Goal: Task Accomplishment & Management: Use online tool/utility

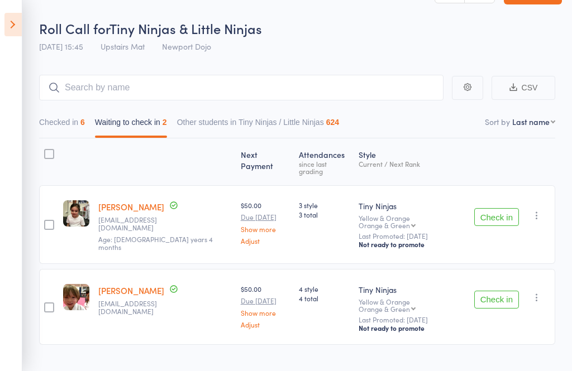
click at [515, 291] on button "Check in" at bounding box center [496, 300] width 45 height 18
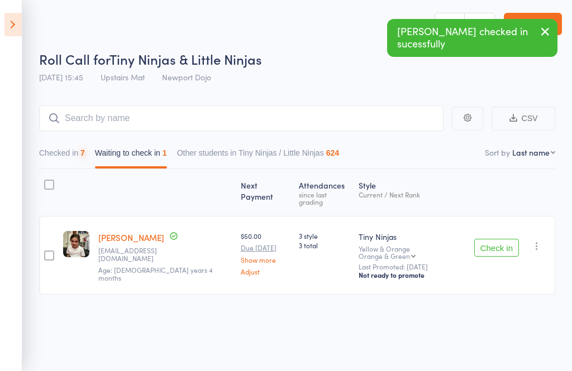
scroll to position [8, 0]
click at [541, 240] on button "button" at bounding box center [536, 246] width 13 height 13
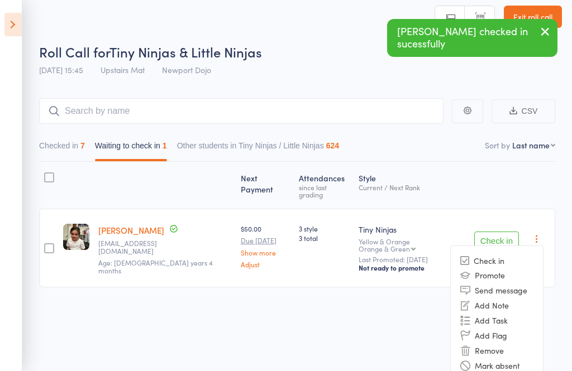
click at [507, 343] on li "Remove" at bounding box center [497, 350] width 92 height 15
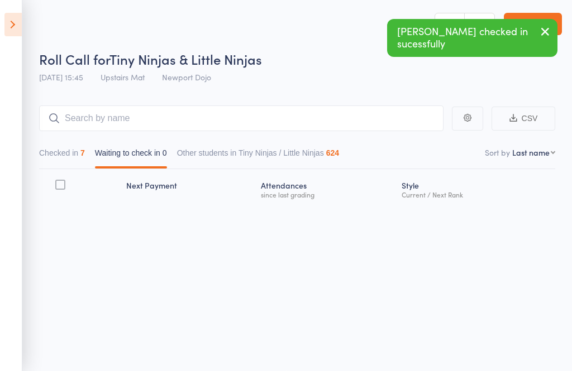
click at [15, 21] on icon at bounding box center [12, 24] width 17 height 23
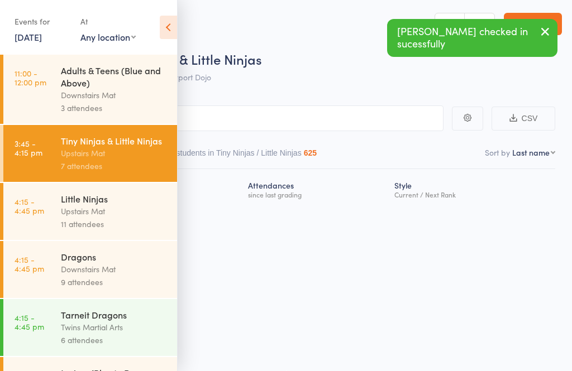
click at [69, 214] on div "Upstairs Mat" at bounding box center [114, 211] width 107 height 13
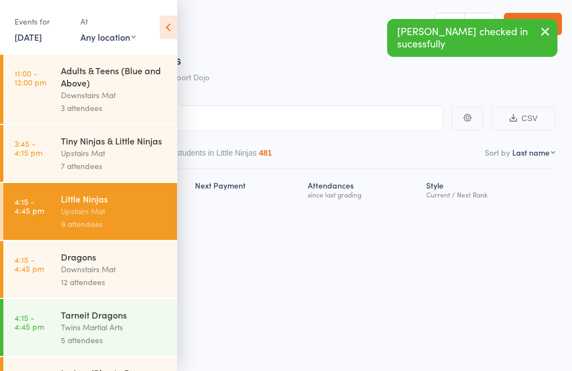
click at [170, 26] on icon at bounding box center [168, 27] width 17 height 23
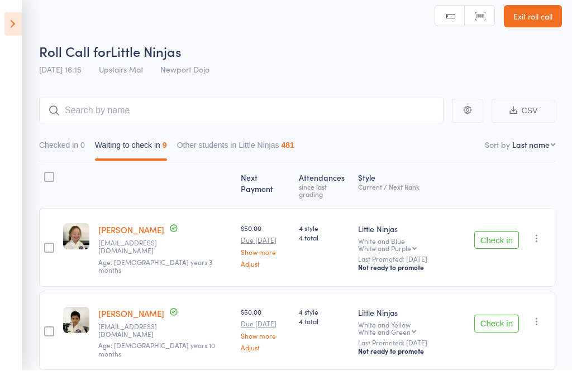
scroll to position [50, 0]
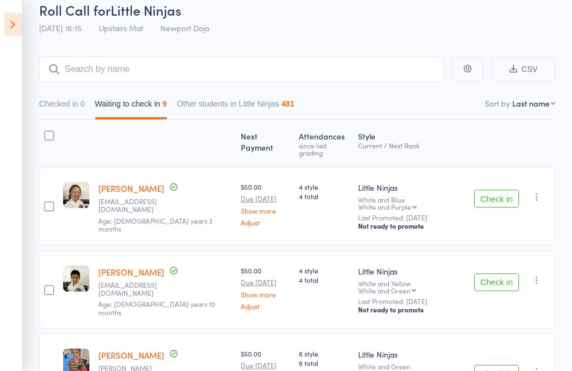
click at [498, 195] on button "Check in" at bounding box center [496, 199] width 45 height 18
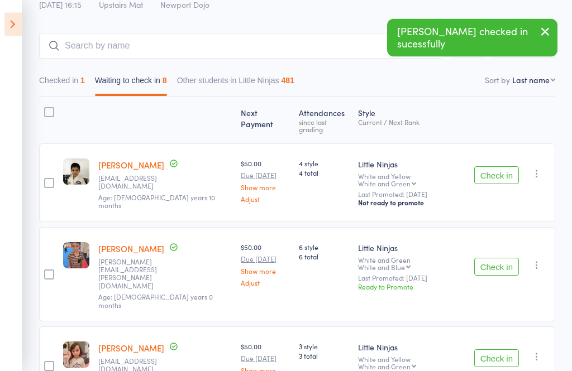
scroll to position [78, 0]
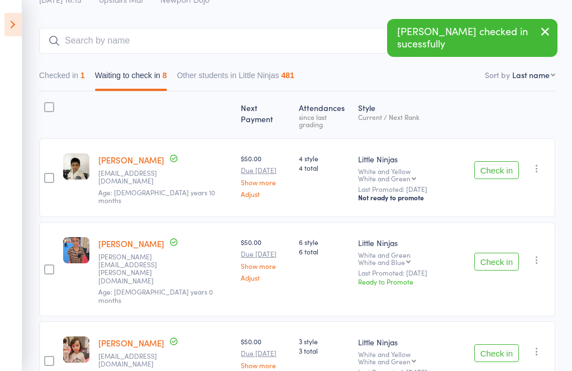
click at [498, 164] on button "Check in" at bounding box center [496, 170] width 45 height 18
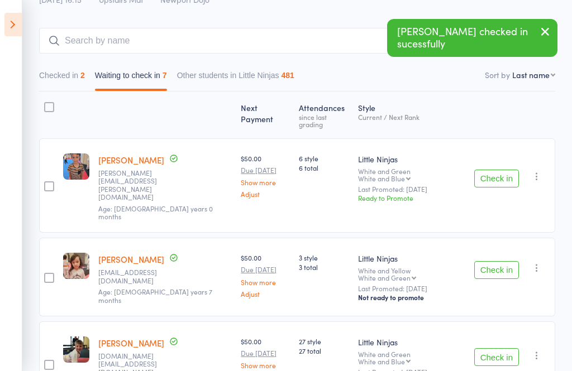
click at [498, 170] on button "Check in" at bounding box center [496, 179] width 45 height 18
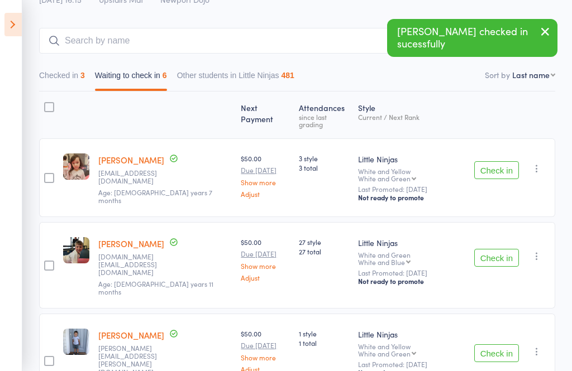
click at [501, 163] on button "Check in" at bounding box center [496, 170] width 45 height 18
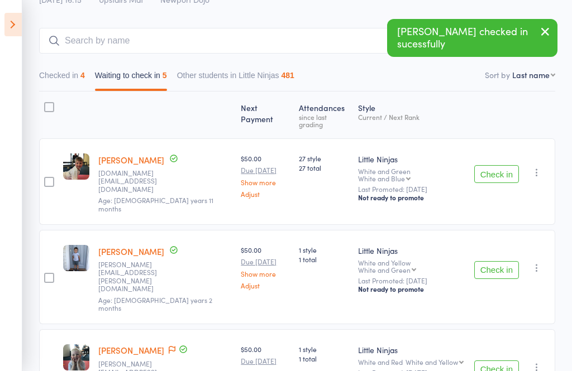
click at [502, 165] on button "Check in" at bounding box center [496, 174] width 45 height 18
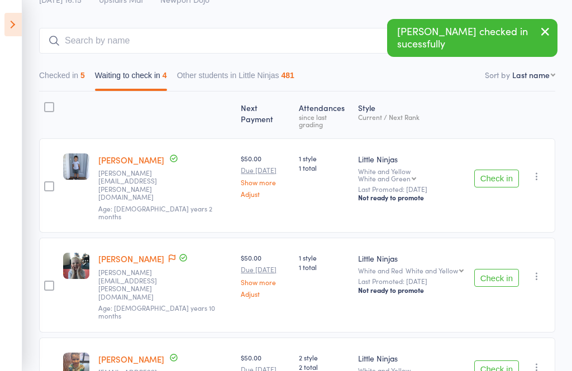
click at [503, 170] on button "Check in" at bounding box center [496, 179] width 45 height 18
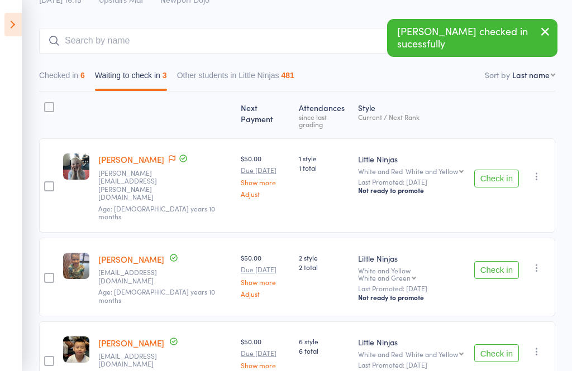
click at [503, 170] on button "Check in" at bounding box center [496, 179] width 45 height 18
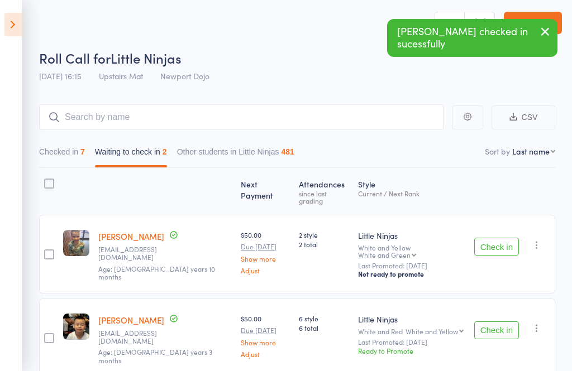
click at [494, 238] on button "Check in" at bounding box center [496, 247] width 45 height 18
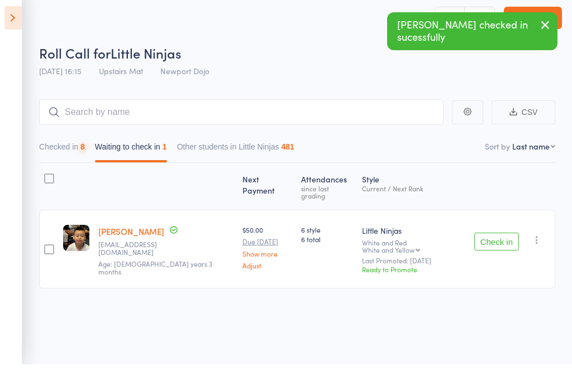
scroll to position [8, 0]
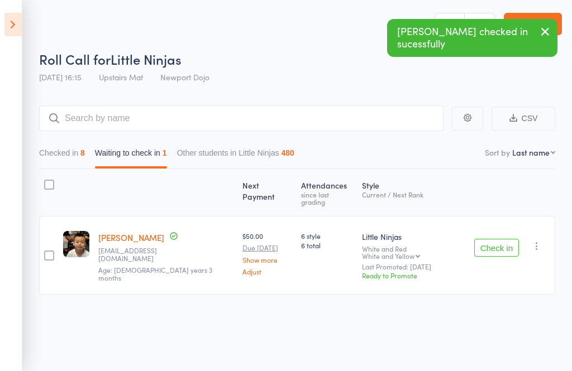
click at [506, 239] on button "Check in" at bounding box center [496, 248] width 45 height 18
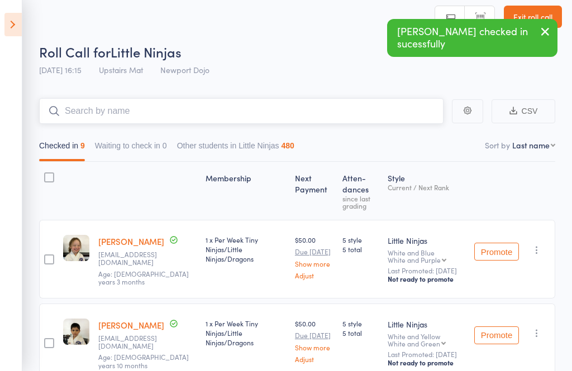
click at [133, 107] on input "search" at bounding box center [241, 111] width 404 height 26
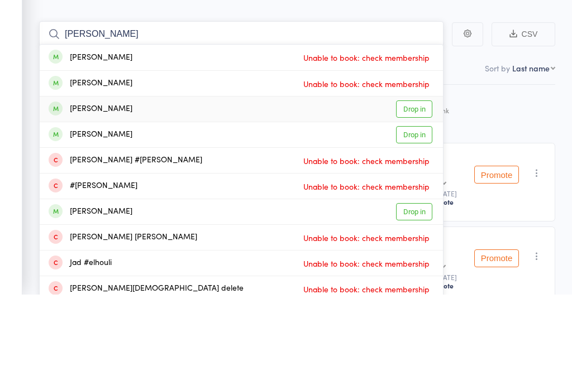
type input "[PERSON_NAME]"
click at [414, 178] on link "Drop in" at bounding box center [414, 186] width 36 height 17
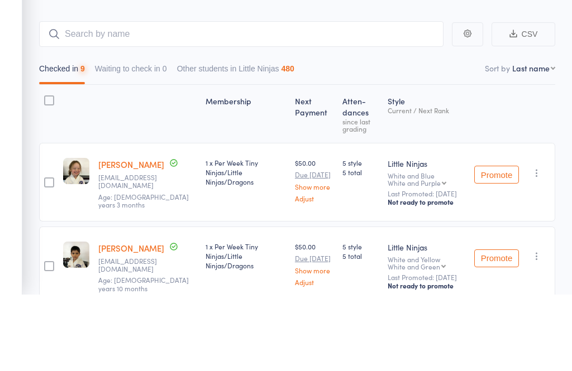
scroll to position [85, 0]
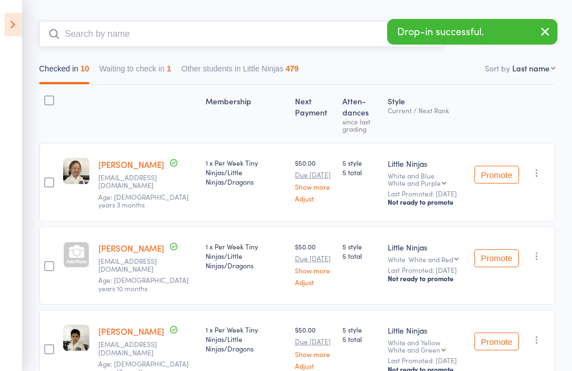
click at [171, 69] on button "Waiting to check in 1" at bounding box center [135, 72] width 72 height 26
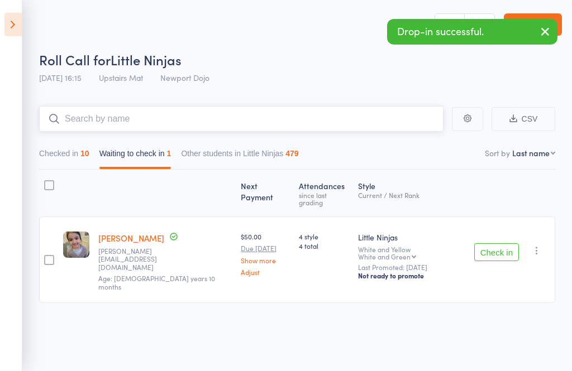
scroll to position [8, 0]
click at [503, 243] on button "Check in" at bounding box center [496, 252] width 45 height 18
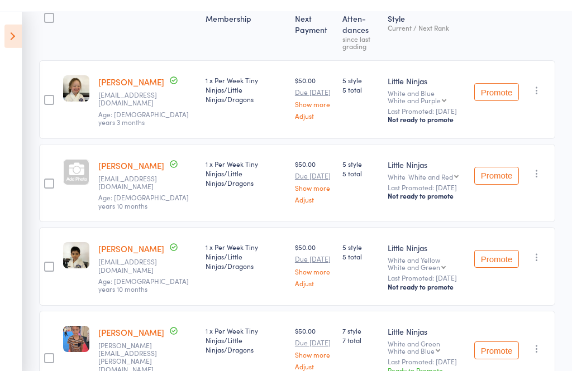
scroll to position [168, 0]
click at [7, 16] on icon at bounding box center [12, 24] width 17 height 23
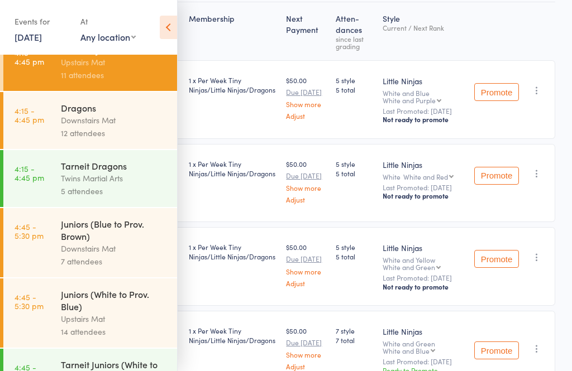
scroll to position [150, 0]
click at [80, 312] on div "Juniors (White to Prov. Blue)" at bounding box center [114, 300] width 107 height 25
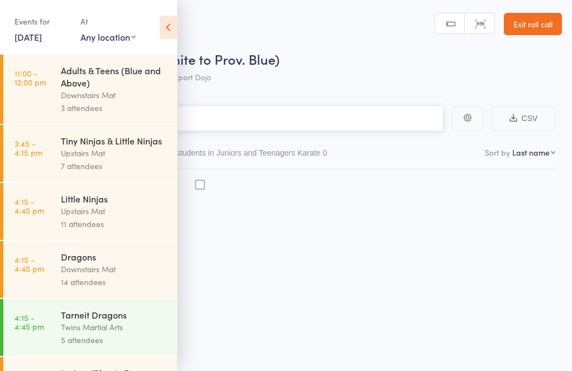
scroll to position [8, 0]
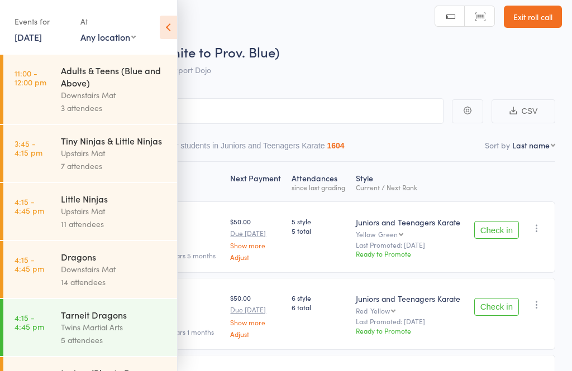
click at [163, 27] on icon at bounding box center [168, 27] width 17 height 23
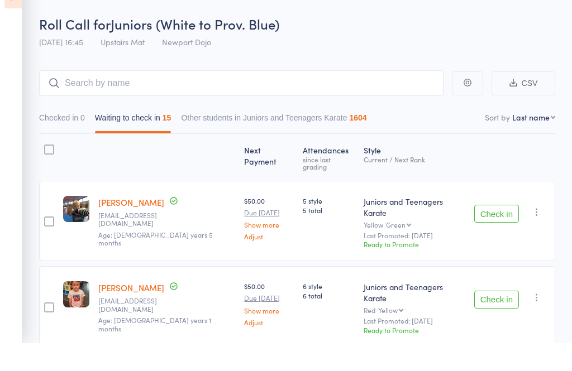
scroll to position [33, 0]
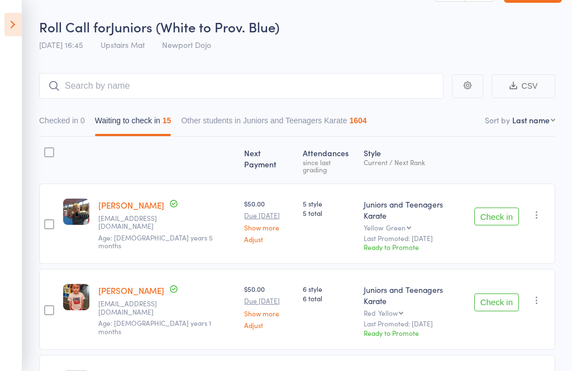
click at [501, 214] on button "Check in" at bounding box center [496, 217] width 45 height 18
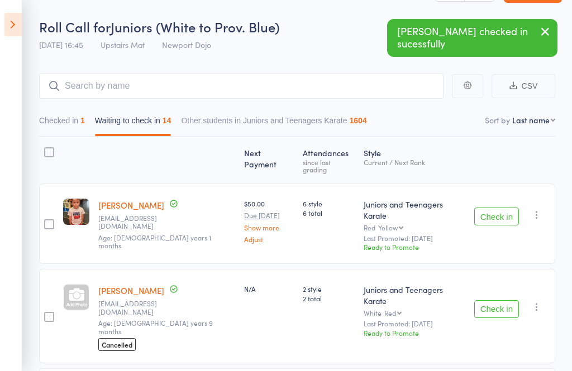
click at [505, 208] on button "Check in" at bounding box center [496, 217] width 45 height 18
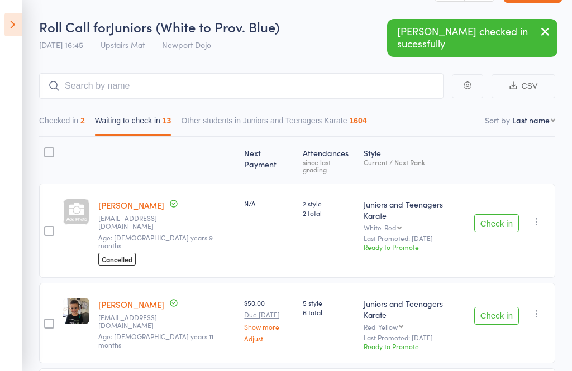
click at [513, 214] on button "Check in" at bounding box center [496, 223] width 45 height 18
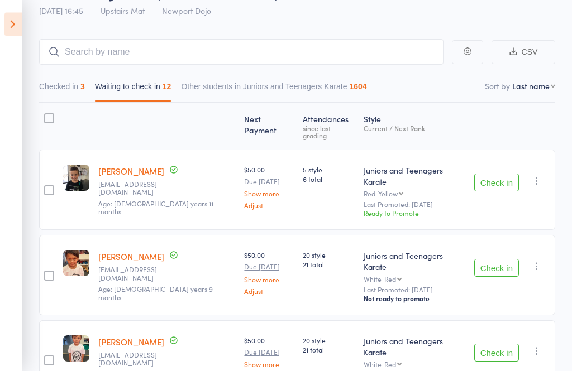
scroll to position [67, 0]
click at [499, 180] on button "Check in" at bounding box center [496, 183] width 45 height 18
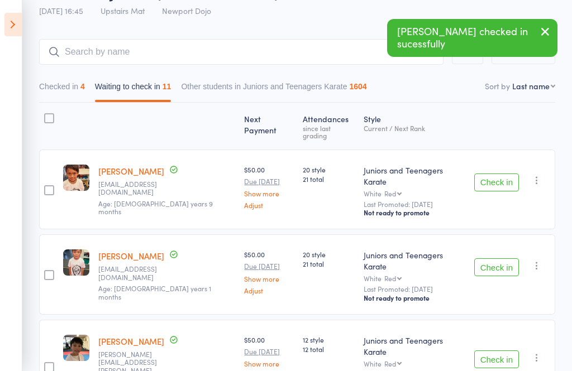
click at [493, 178] on button "Check in" at bounding box center [496, 183] width 45 height 18
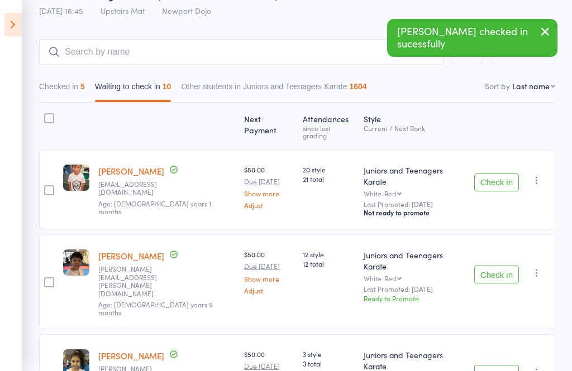
click at [498, 174] on button "Check in" at bounding box center [496, 183] width 45 height 18
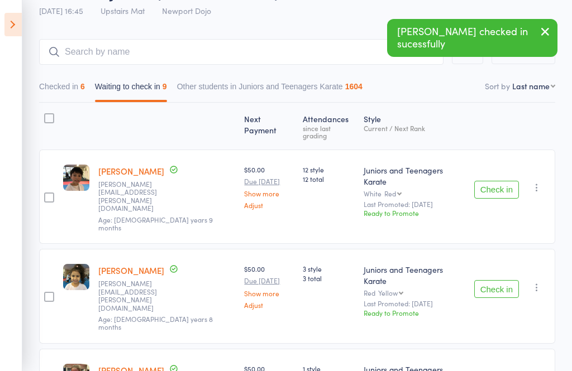
click at [495, 181] on button "Check in" at bounding box center [496, 190] width 45 height 18
click at [491, 181] on button "Check in" at bounding box center [496, 190] width 45 height 18
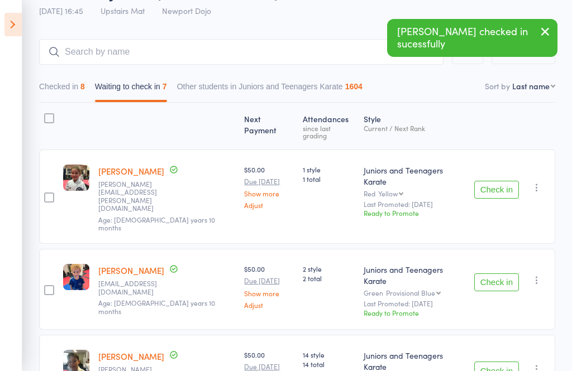
click at [505, 181] on button "Check in" at bounding box center [496, 190] width 45 height 18
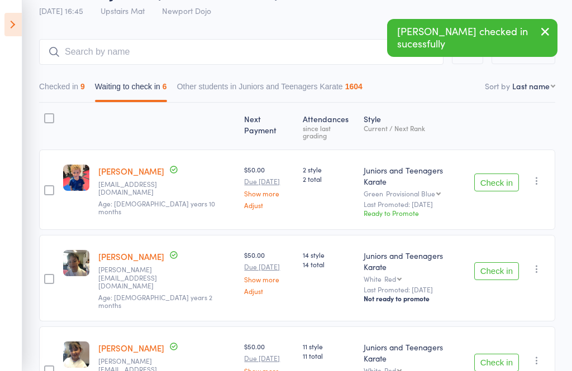
click at [504, 178] on button "Check in" at bounding box center [496, 183] width 45 height 18
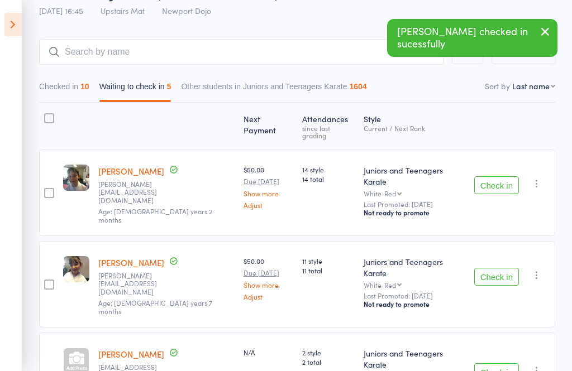
click at [502, 180] on button "Check in" at bounding box center [496, 185] width 45 height 18
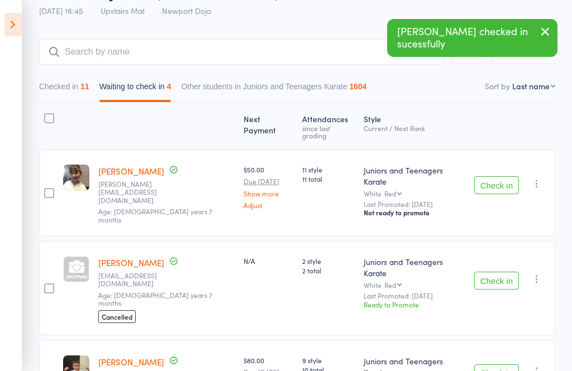
click at [499, 176] on button "Check in" at bounding box center [496, 185] width 45 height 18
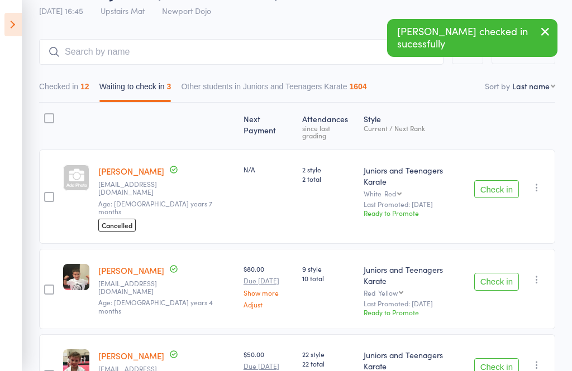
click at [492, 180] on button "Check in" at bounding box center [496, 189] width 45 height 18
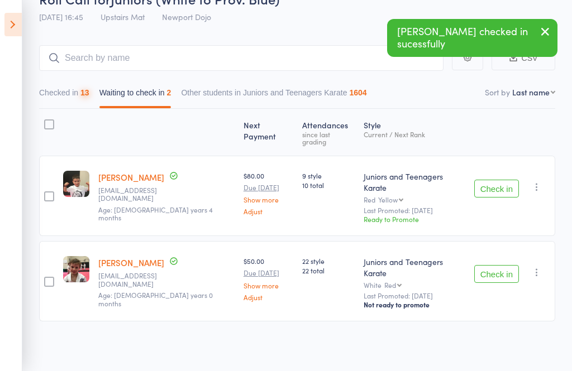
scroll to position [2, 0]
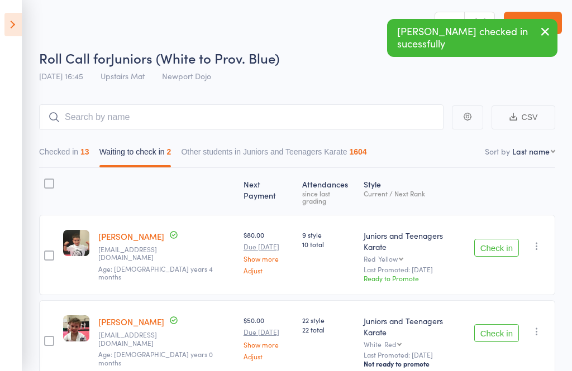
click at [502, 245] on button "Check in" at bounding box center [496, 248] width 45 height 18
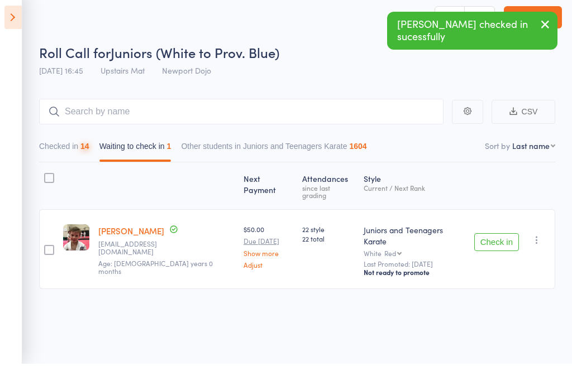
scroll to position [8, 0]
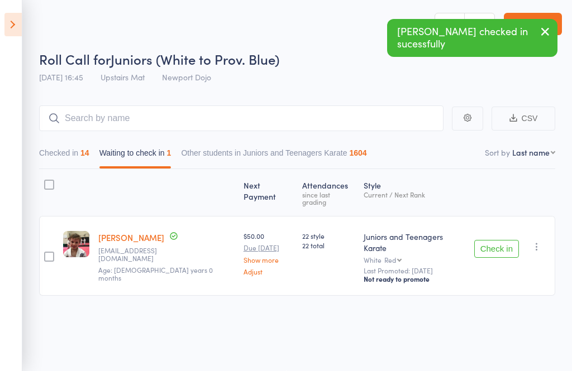
click at [497, 240] on button "Check in" at bounding box center [496, 249] width 45 height 18
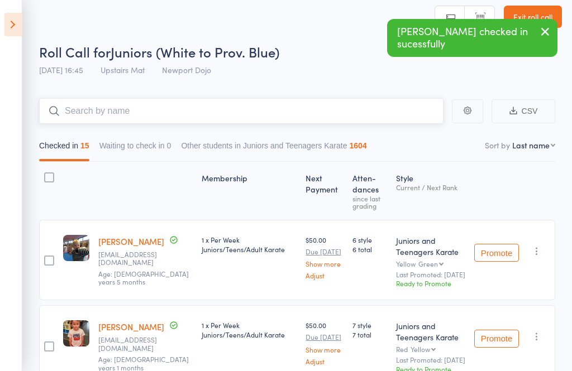
click at [279, 114] on input "search" at bounding box center [241, 111] width 404 height 26
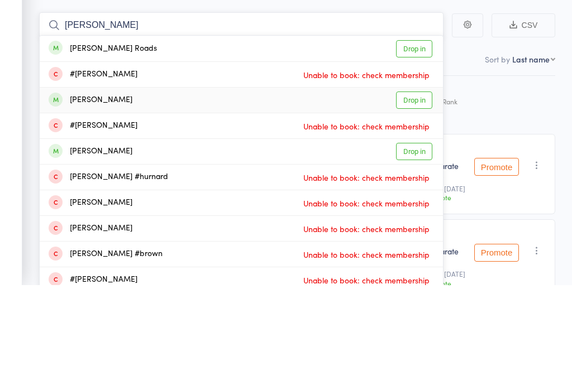
type input "[PERSON_NAME]"
click at [417, 178] on link "Drop in" at bounding box center [414, 186] width 36 height 17
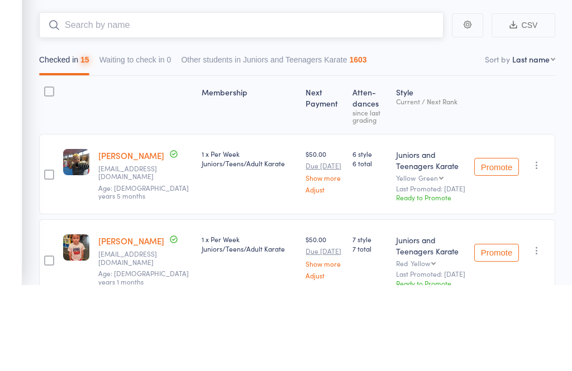
type input "m"
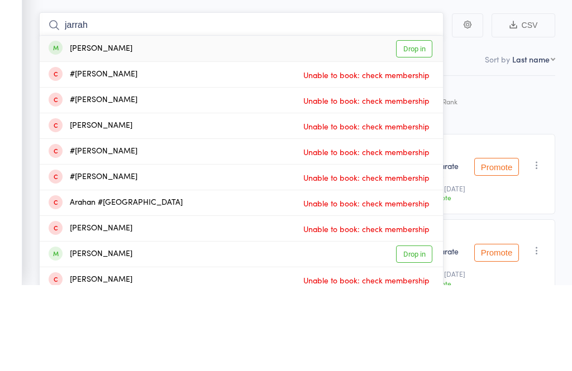
type input "jarrah"
click at [420, 126] on link "Drop in" at bounding box center [414, 134] width 36 height 17
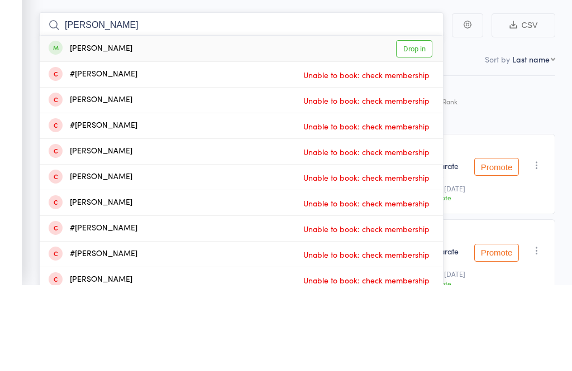
type input "[PERSON_NAME]"
click at [413, 126] on link "Drop in" at bounding box center [414, 134] width 36 height 17
